Goal: Information Seeking & Learning: Check status

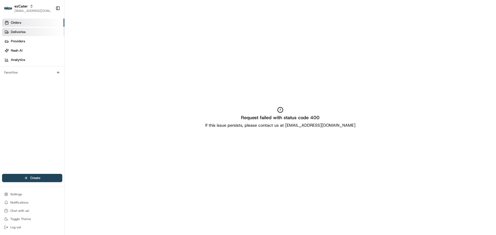
click at [21, 32] on span "Deliveries" at bounding box center [18, 32] width 15 height 5
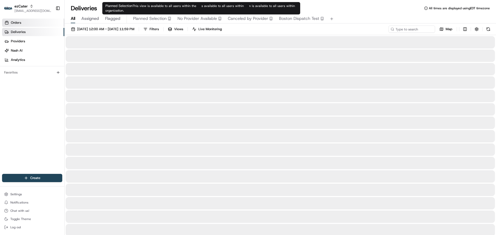
click at [16, 26] on link "Orders" at bounding box center [33, 23] width 62 height 8
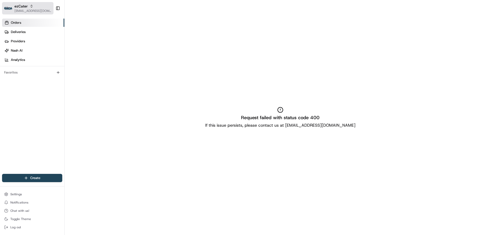
click at [26, 11] on span "[EMAIL_ADDRESS][DOMAIN_NAME]" at bounding box center [32, 11] width 37 height 4
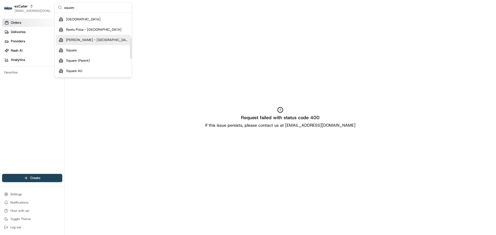
scroll to position [77, 0]
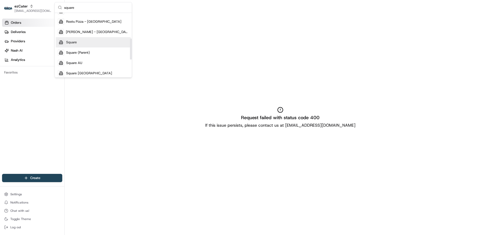
type input "square"
click at [83, 41] on div "Square" at bounding box center [93, 42] width 75 height 10
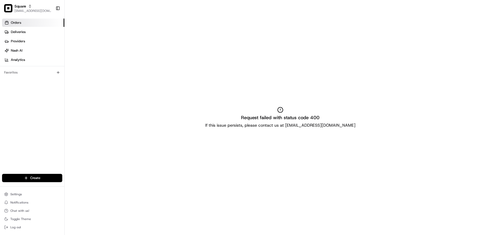
click at [9, 25] on link "Orders" at bounding box center [33, 23] width 62 height 8
click at [16, 35] on link "Deliveries" at bounding box center [33, 32] width 62 height 8
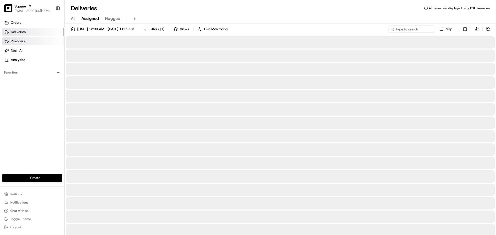
click at [12, 42] on span "Providers" at bounding box center [18, 41] width 14 height 5
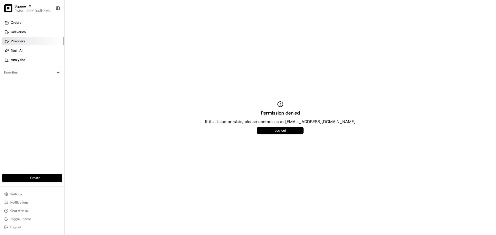
click at [12, 27] on ul "Orders Deliveries Providers [PERSON_NAME] Analytics" at bounding box center [33, 41] width 62 height 45
click at [11, 21] on span "Orders" at bounding box center [16, 22] width 10 height 5
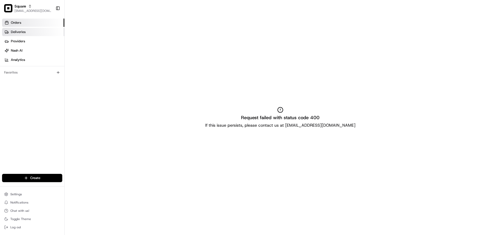
click at [29, 30] on link "Deliveries" at bounding box center [33, 32] width 62 height 8
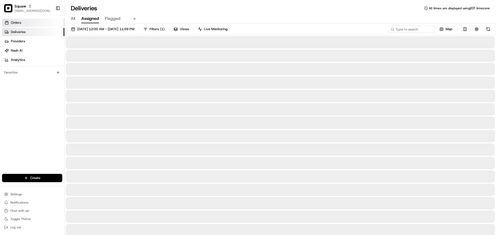
click at [28, 21] on link "Orders" at bounding box center [33, 23] width 62 height 8
